Goal: Download file/media

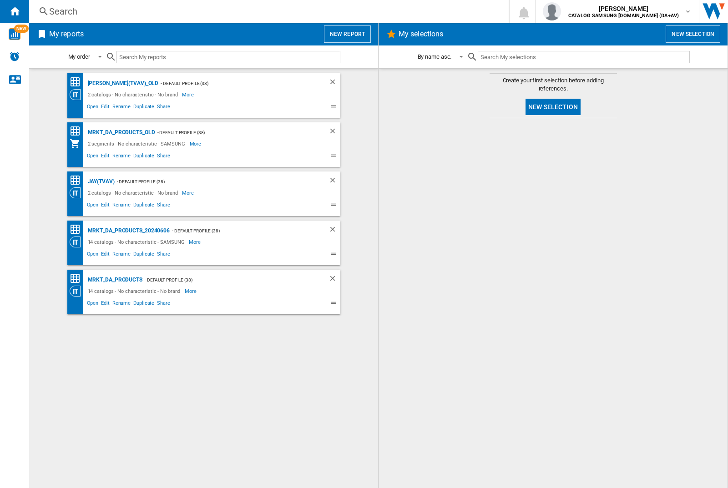
click at [101, 182] on div "JAY(TVAV)" at bounding box center [100, 181] width 29 height 11
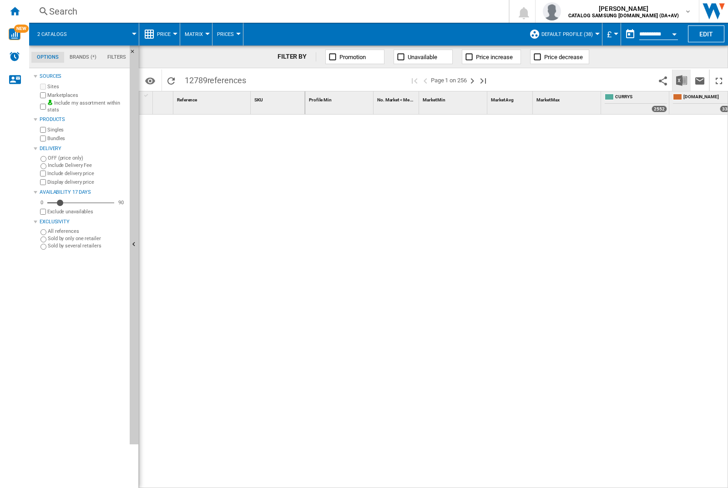
click at [682, 80] on img "Download in Excel" at bounding box center [681, 80] width 11 height 11
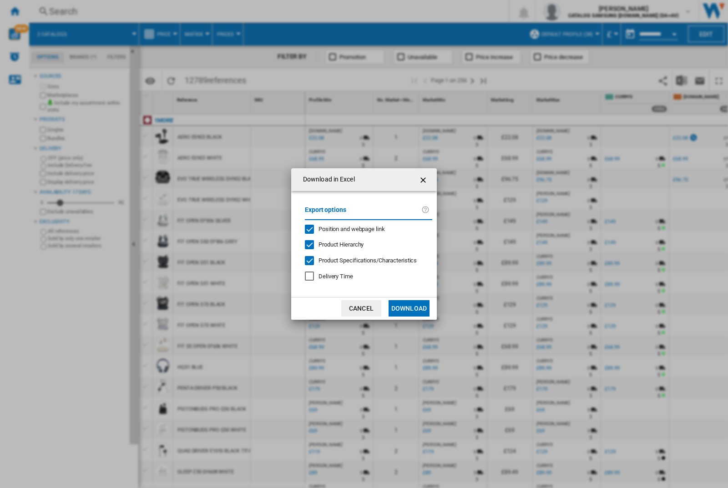
click at [365, 229] on span "Position and webpage link" at bounding box center [351, 229] width 66 height 7
click at [409, 308] on button "Download" at bounding box center [409, 308] width 41 height 16
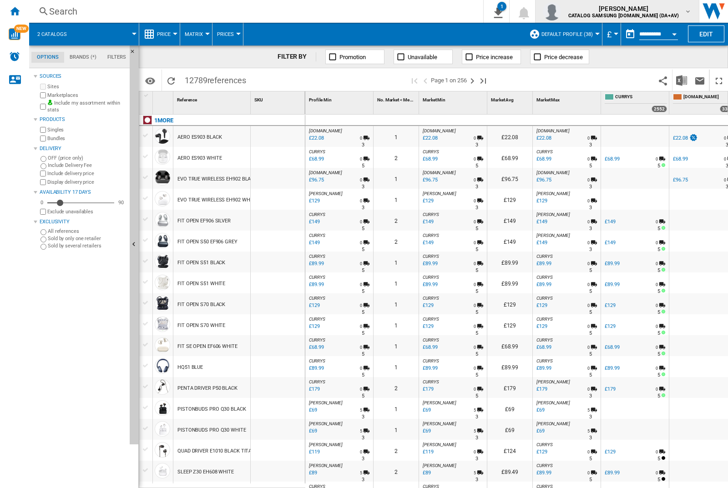
click at [561, 11] on img "button" at bounding box center [552, 11] width 18 height 18
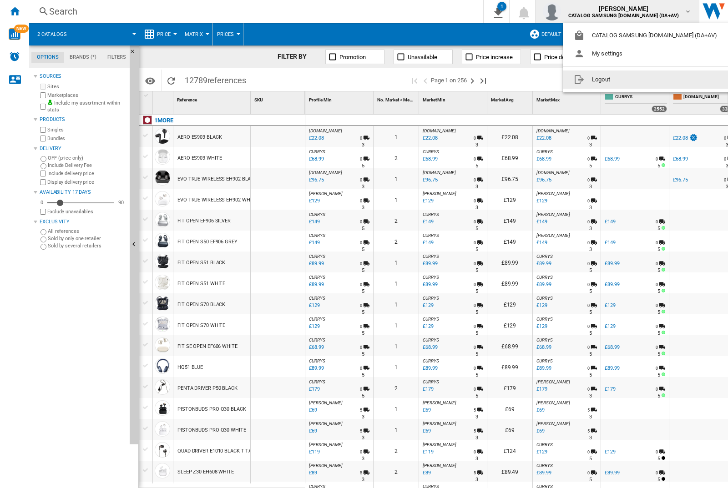
click at [633, 80] on button "Logout" at bounding box center [647, 80] width 169 height 18
